Goal: Entertainment & Leisure: Consume media (video, audio)

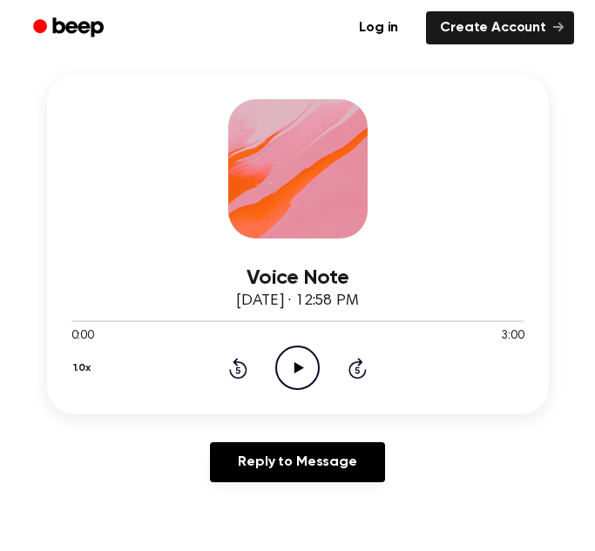
scroll to position [321, 0]
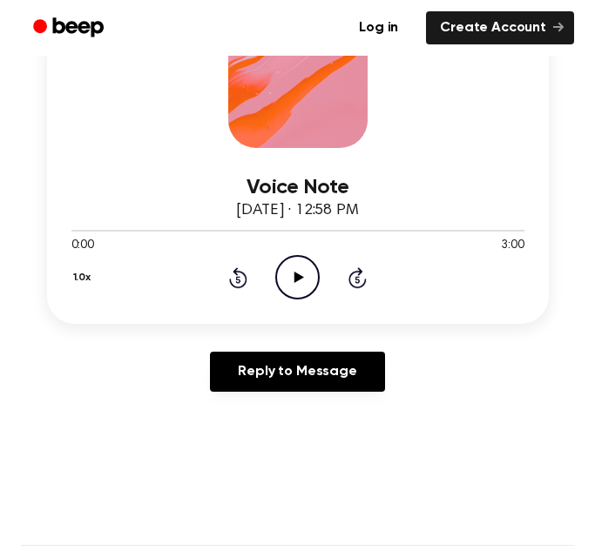
click at [305, 294] on icon "Play Audio" at bounding box center [297, 277] width 44 height 44
click at [305, 294] on icon "Pause Audio" at bounding box center [297, 277] width 44 height 44
click at [292, 283] on icon "Play Audio" at bounding box center [297, 277] width 44 height 44
click at [292, 283] on icon "Pause Audio" at bounding box center [297, 277] width 44 height 44
click at [292, 283] on icon "Play Audio" at bounding box center [297, 277] width 44 height 44
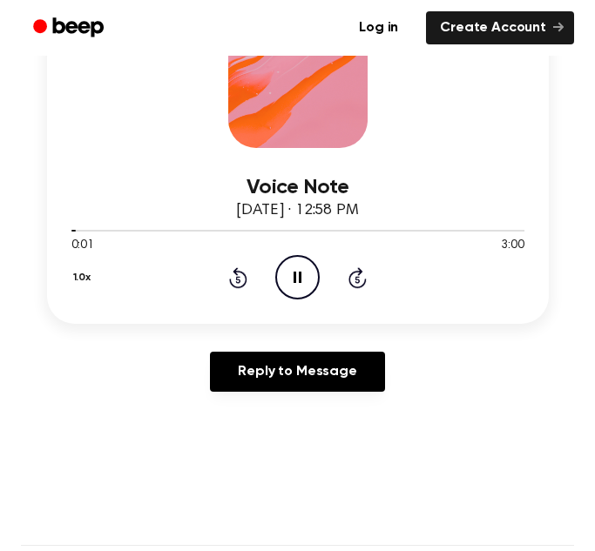
click at [293, 280] on icon "Pause Audio" at bounding box center [297, 277] width 44 height 44
click at [293, 280] on icon "Play Audio" at bounding box center [297, 277] width 44 height 44
click at [286, 278] on icon "Pause Audio" at bounding box center [297, 277] width 44 height 44
click at [286, 278] on icon "Play Audio" at bounding box center [297, 277] width 44 height 44
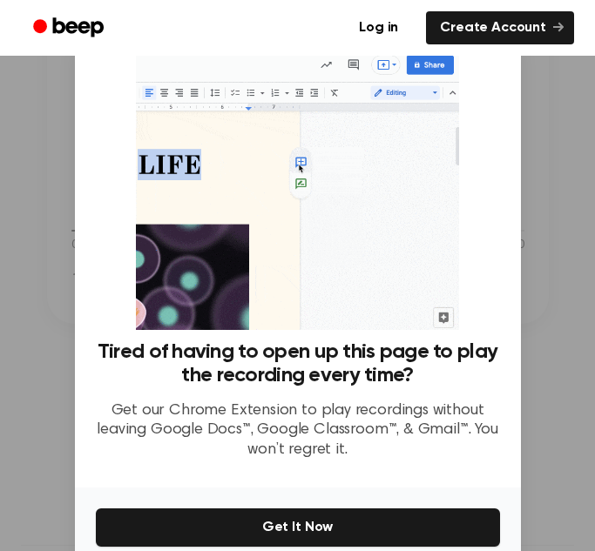
click at [527, 137] on div at bounding box center [297, 275] width 595 height 551
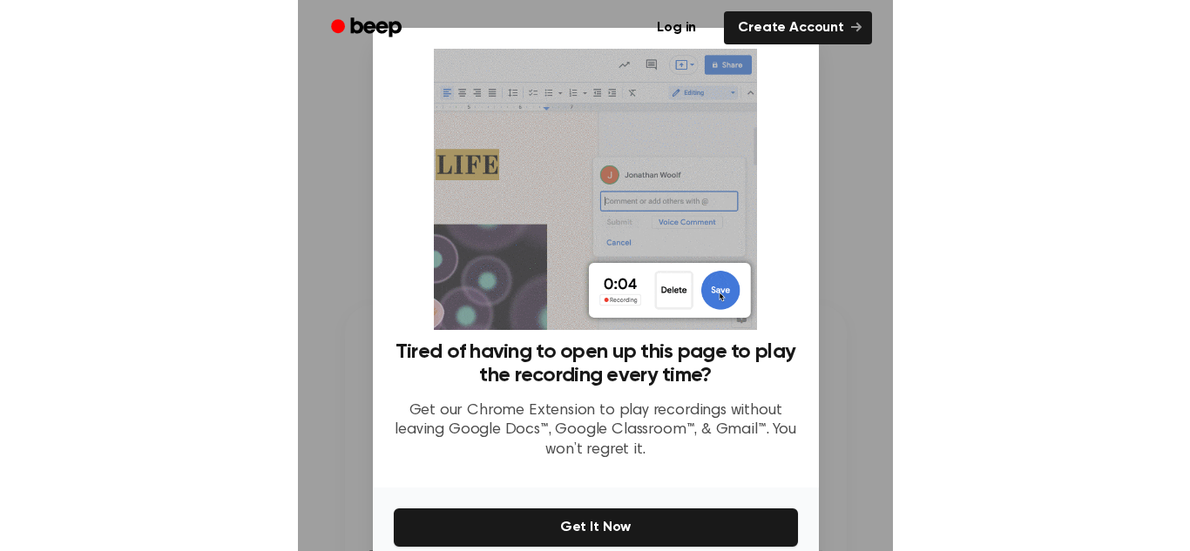
scroll to position [83, 0]
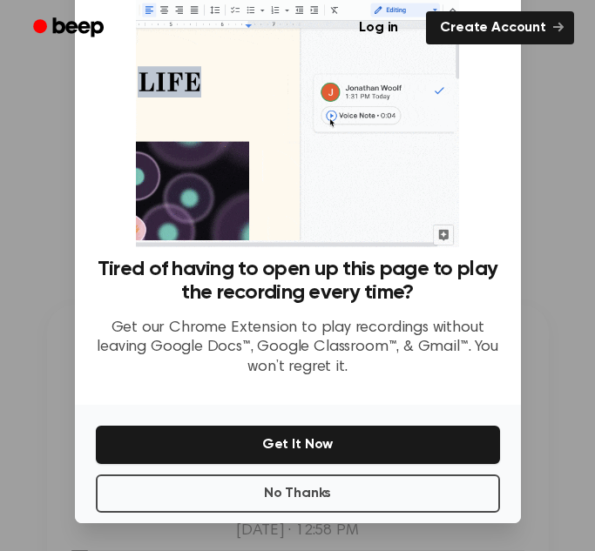
click at [552, 132] on div at bounding box center [297, 275] width 595 height 551
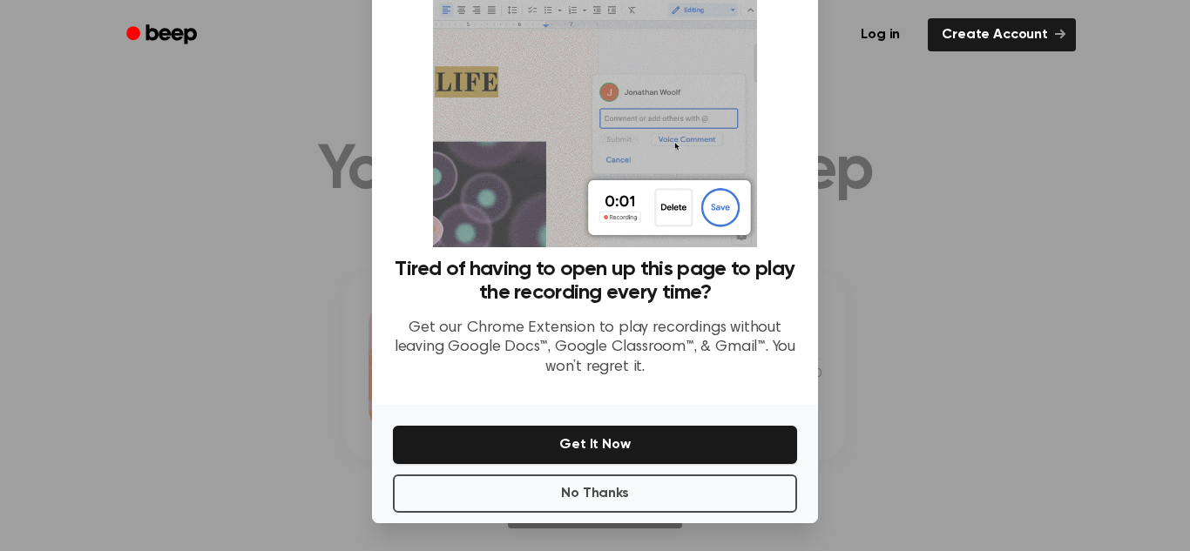
click at [19, 195] on div at bounding box center [595, 275] width 1190 height 551
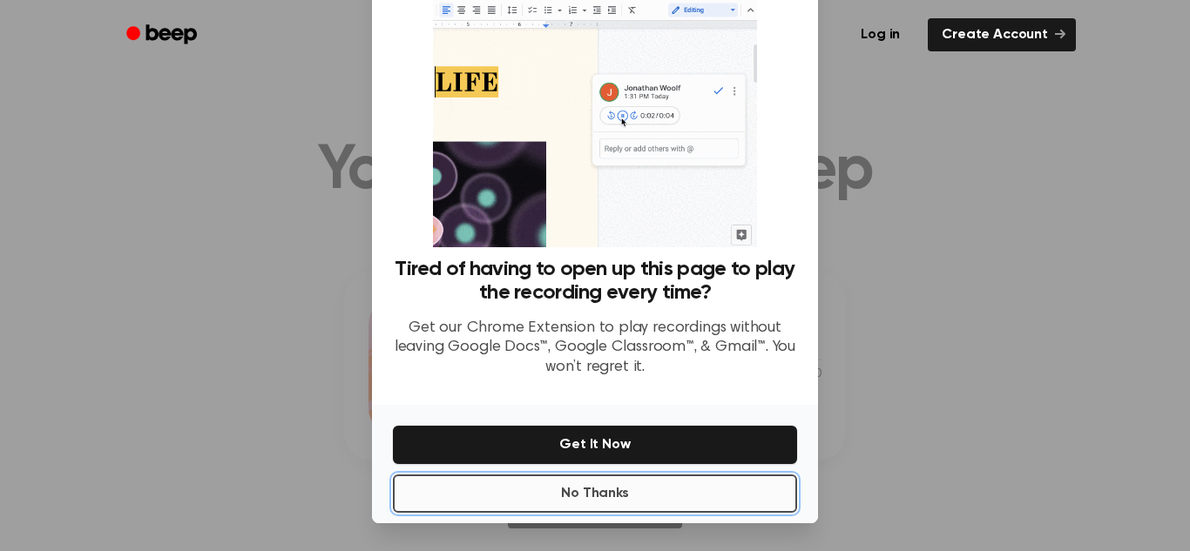
click at [463, 502] on button "No Thanks" at bounding box center [595, 494] width 404 height 38
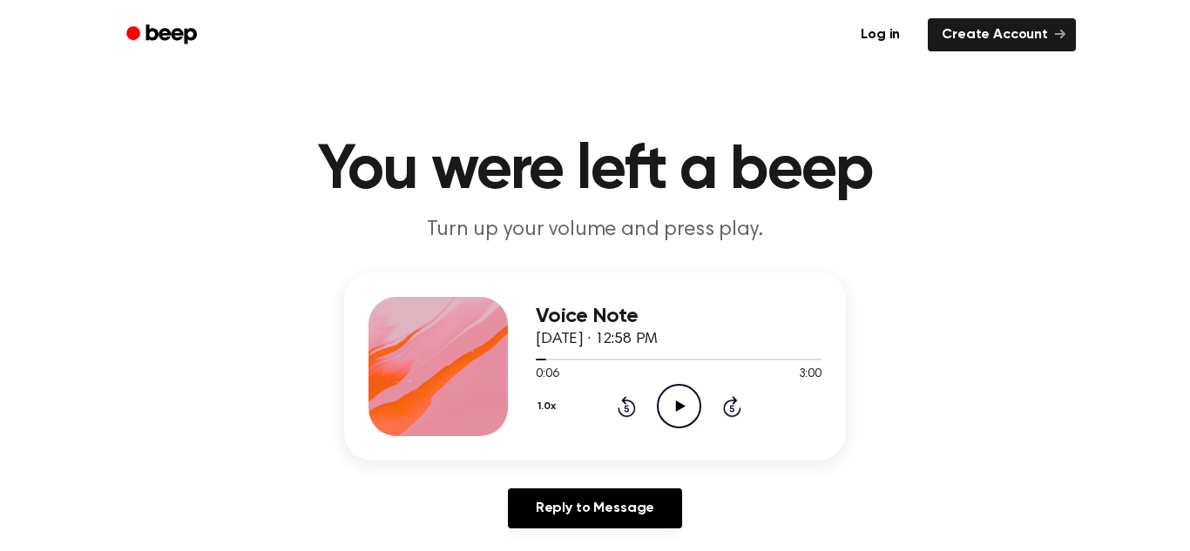
click at [664, 397] on icon "Play Audio" at bounding box center [679, 406] width 44 height 44
click at [680, 396] on icon "Pause Audio" at bounding box center [679, 406] width 44 height 44
